Goal: Transaction & Acquisition: Purchase product/service

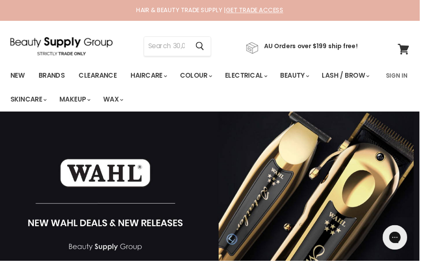
click at [52, 80] on link "Brands" at bounding box center [54, 80] width 41 height 18
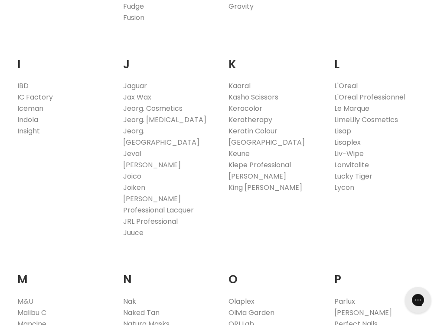
scroll to position [765, 0]
click at [233, 155] on link "Keune" at bounding box center [239, 153] width 21 height 10
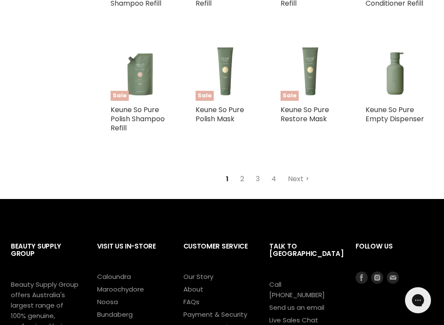
scroll to position [1704, 0]
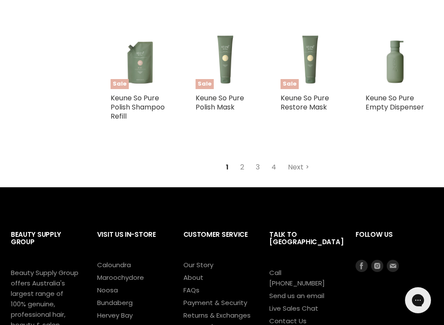
click at [295, 167] on link "Next" at bounding box center [298, 167] width 31 height 16
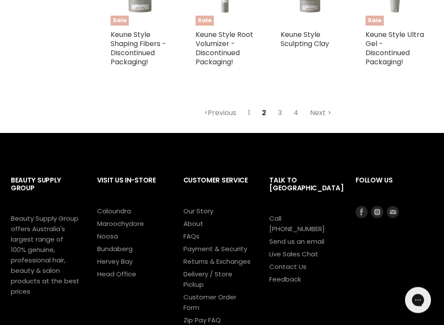
scroll to position [1842, 0]
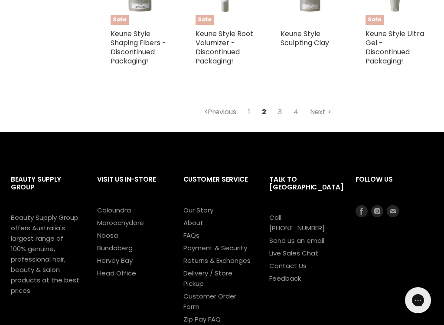
click at [313, 108] on link "Next" at bounding box center [321, 112] width 31 height 16
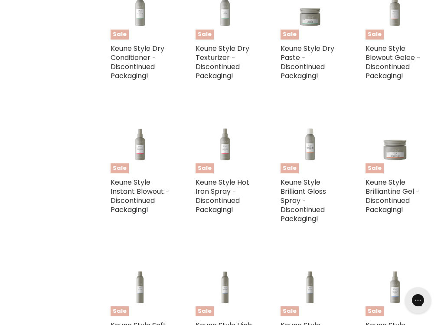
scroll to position [341, 0]
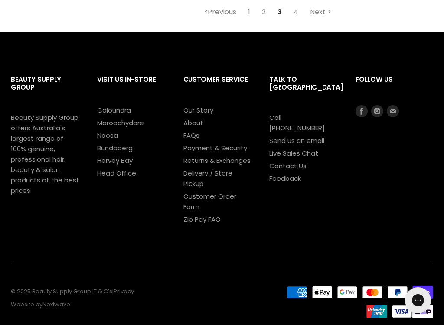
click at [315, 20] on link "Next" at bounding box center [321, 12] width 31 height 16
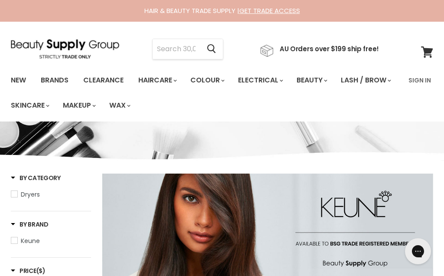
click at [169, 49] on input "Search" at bounding box center [176, 49] width 47 height 20
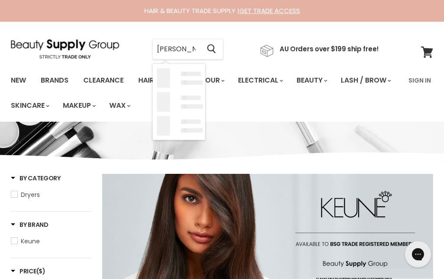
type input "Keane morrican oil"
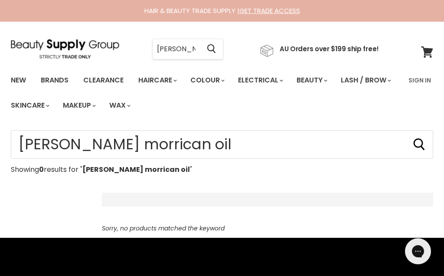
click at [50, 81] on link "Brands" at bounding box center [54, 80] width 41 height 18
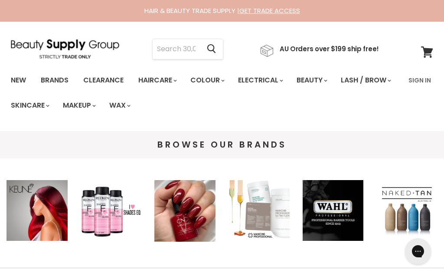
click at [171, 52] on input "Search" at bounding box center [176, 49] width 47 height 20
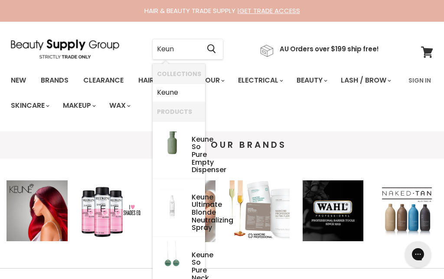
type input "Keune"
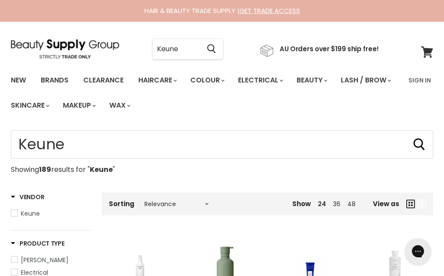
click at [193, 48] on input "Keune" at bounding box center [176, 49] width 47 height 20
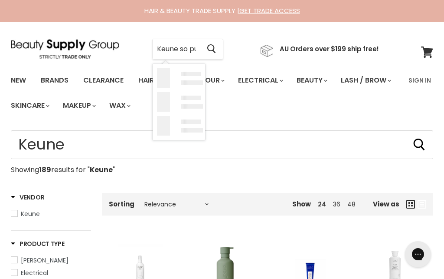
type input "Keune so pure Moroccan oil"
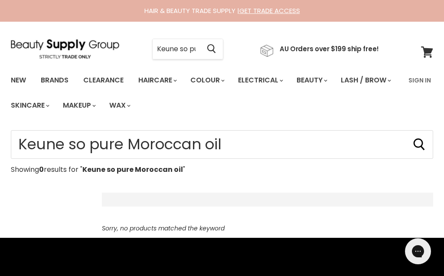
click at [423, 146] on icon "Search" at bounding box center [420, 144] width 12 height 12
